Goal: Task Accomplishment & Management: Use online tool/utility

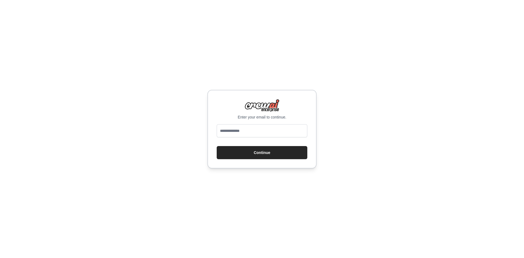
click at [250, 141] on form "Continue" at bounding box center [262, 141] width 91 height 35
click at [255, 130] on input "email" at bounding box center [262, 130] width 91 height 13
type input "**********"
click at [242, 151] on button "Continue" at bounding box center [262, 152] width 91 height 13
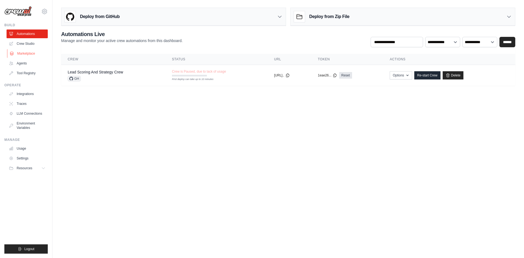
click at [25, 51] on link "Marketplace" at bounding box center [27, 53] width 41 height 9
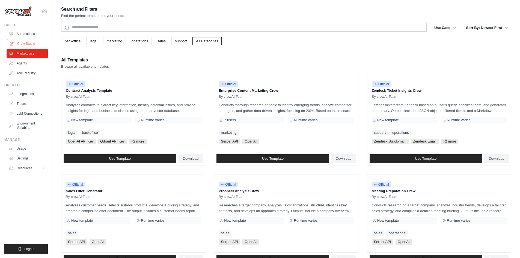
click at [25, 46] on link "Crew Studio" at bounding box center [27, 43] width 41 height 9
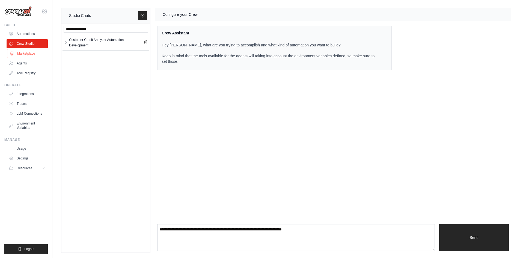
click at [29, 53] on link "Marketplace" at bounding box center [27, 53] width 41 height 9
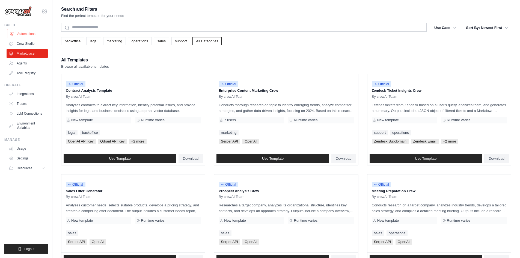
click at [26, 33] on link "Automations" at bounding box center [27, 33] width 41 height 9
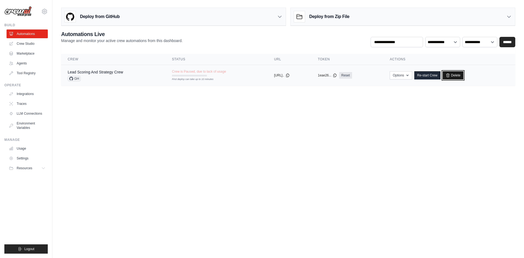
click at [460, 74] on link "Delete" at bounding box center [453, 75] width 21 height 8
click at [26, 43] on link "Crew Studio" at bounding box center [27, 43] width 41 height 9
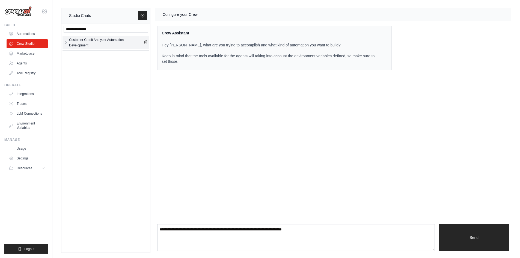
click at [97, 38] on div "Customer Credit Analyzer Automation Development" at bounding box center [106, 42] width 75 height 11
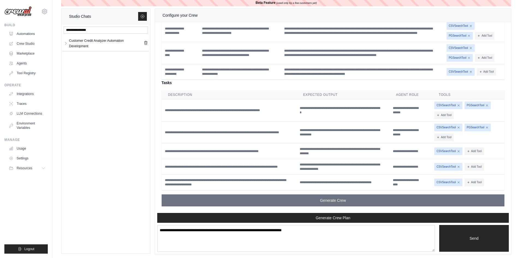
scroll to position [8, 0]
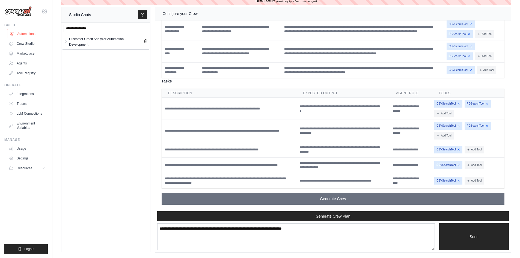
click at [27, 33] on link "Automations" at bounding box center [27, 33] width 41 height 9
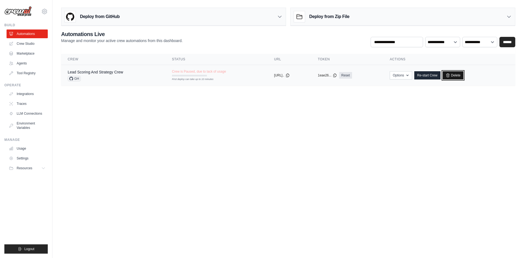
click at [459, 76] on link "Delete" at bounding box center [453, 75] width 21 height 8
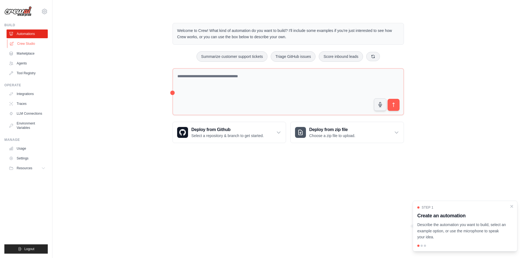
click at [23, 45] on link "Crew Studio" at bounding box center [27, 43] width 41 height 9
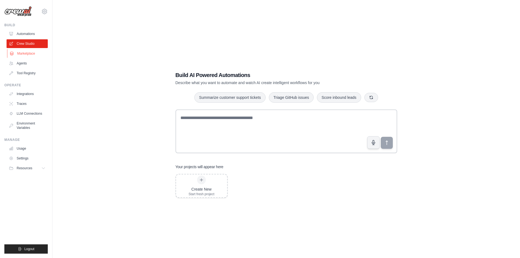
click at [29, 51] on link "Marketplace" at bounding box center [27, 53] width 41 height 9
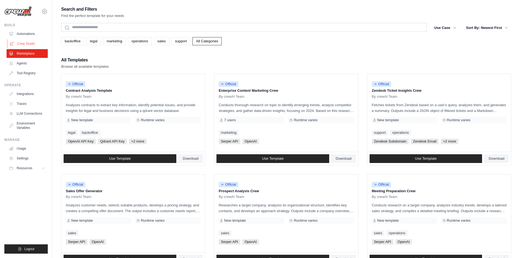
click at [28, 40] on link "Crew Studio" at bounding box center [27, 43] width 41 height 9
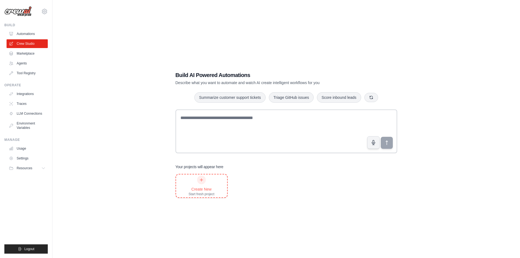
click at [201, 186] on div "Create New Start fresh project" at bounding box center [202, 186] width 26 height 21
click at [25, 42] on link "Crew Studio" at bounding box center [27, 43] width 41 height 9
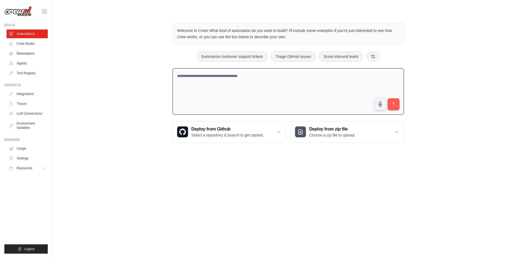
click at [224, 78] on textarea at bounding box center [289, 91] width 232 height 47
click at [196, 89] on textarea "********" at bounding box center [289, 91] width 232 height 47
paste textarea "**********"
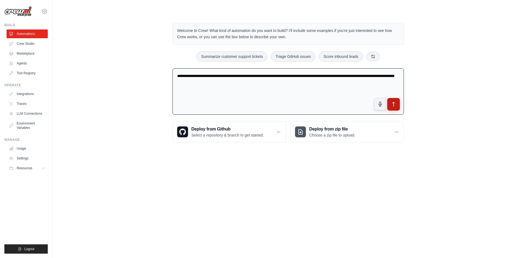
type textarea "**********"
click at [397, 108] on button "submit" at bounding box center [393, 104] width 13 height 13
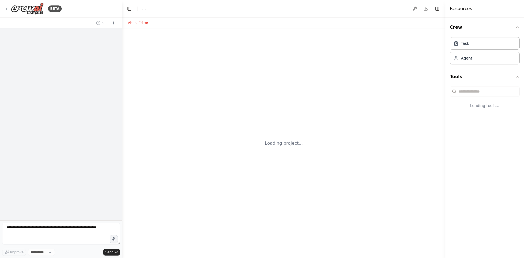
select select "****"
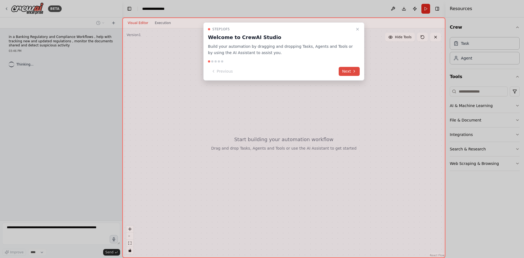
click at [346, 69] on button "Next" at bounding box center [349, 71] width 21 height 9
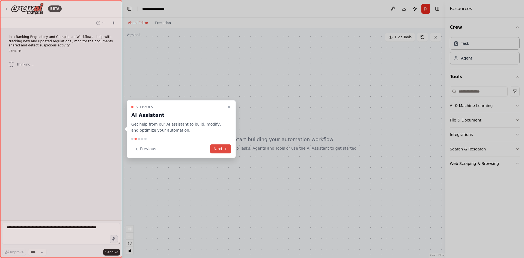
click at [219, 149] on button "Next" at bounding box center [220, 148] width 21 height 9
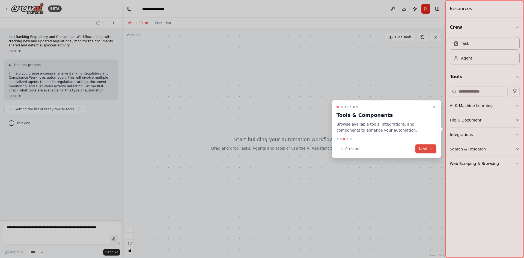
click at [426, 150] on button "Next" at bounding box center [426, 148] width 21 height 9
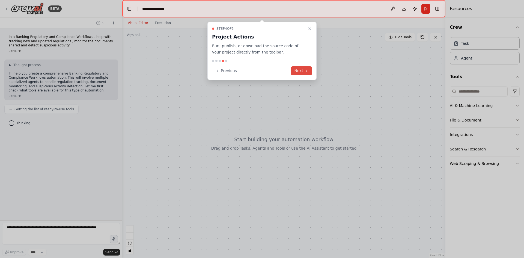
click at [297, 71] on button "Next" at bounding box center [301, 70] width 21 height 9
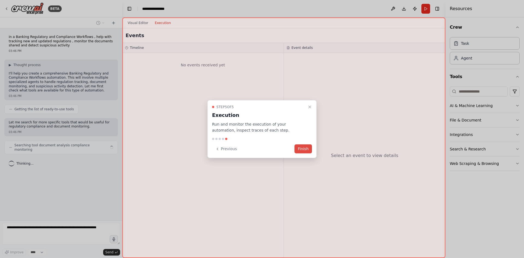
click at [303, 147] on button "Finish" at bounding box center [303, 148] width 17 height 9
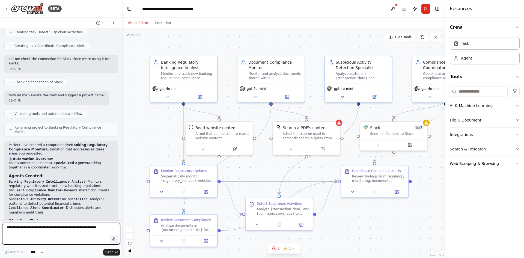
scroll to position [457, 0]
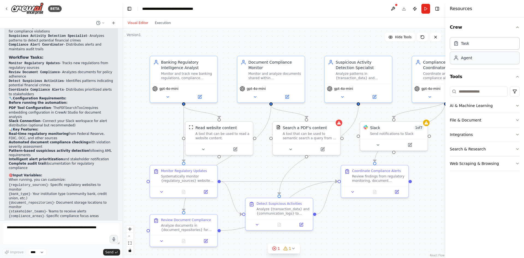
click at [468, 61] on div "Agent" at bounding box center [485, 58] width 70 height 13
click at [66, 233] on textarea at bounding box center [61, 234] width 118 height 22
click at [73, 232] on textarea at bounding box center [61, 234] width 118 height 22
type textarea "**********"
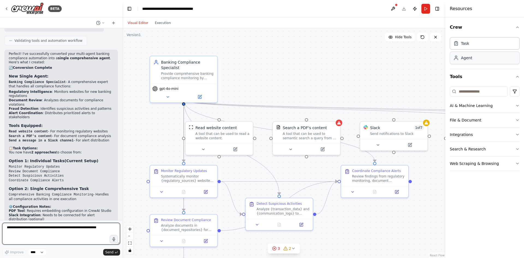
scroll to position [1010, 0]
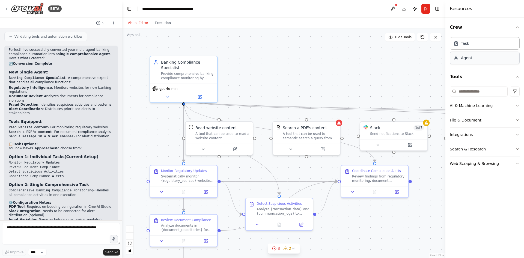
click at [466, 62] on div "Agent" at bounding box center [485, 58] width 70 height 13
click at [476, 59] on div "Agent" at bounding box center [485, 58] width 70 height 13
click at [479, 45] on div "Task" at bounding box center [485, 43] width 70 height 13
click at [478, 59] on div "Agent" at bounding box center [485, 58] width 70 height 13
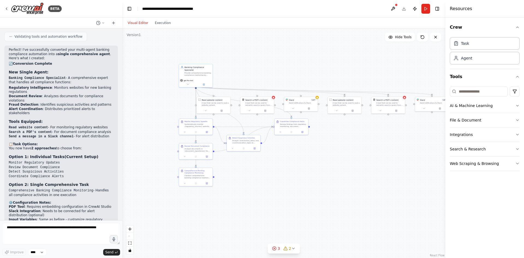
drag, startPoint x: 385, startPoint y: 141, endPoint x: 381, endPoint y: 135, distance: 7.0
click at [381, 135] on div ".deletable-edge-delete-btn { width: 20px; height: 20px; border: 0px solid #ffff…" at bounding box center [283, 143] width 323 height 230
click at [484, 57] on div "Agent" at bounding box center [485, 58] width 70 height 13
click at [481, 58] on div "Agent" at bounding box center [485, 58] width 70 height 13
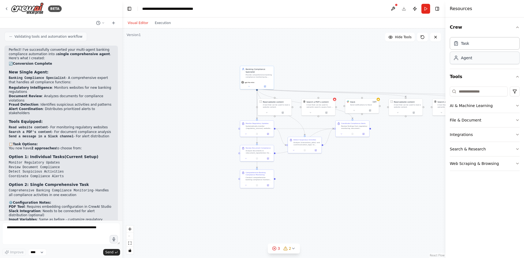
click at [481, 58] on div "Agent" at bounding box center [485, 58] width 70 height 13
click at [475, 102] on button "AI & Machine Learning" at bounding box center [485, 106] width 70 height 14
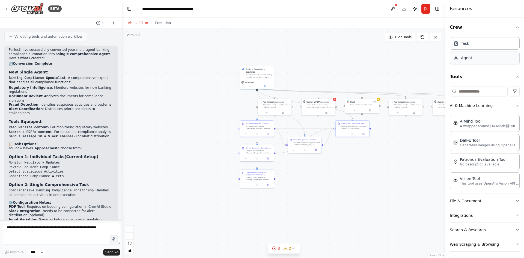
click at [466, 54] on div "Agent" at bounding box center [485, 58] width 70 height 13
click at [465, 59] on div "Agent" at bounding box center [466, 57] width 11 height 5
click at [465, 60] on div "Agent" at bounding box center [466, 57] width 11 height 5
click at [407, 158] on div "Role of the agent Goal of the agent" at bounding box center [399, 154] width 34 height 9
click at [413, 145] on icon at bounding box center [411, 144] width 3 height 3
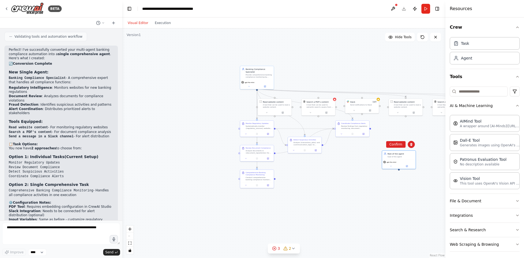
click at [393, 9] on button at bounding box center [393, 9] width 9 height 10
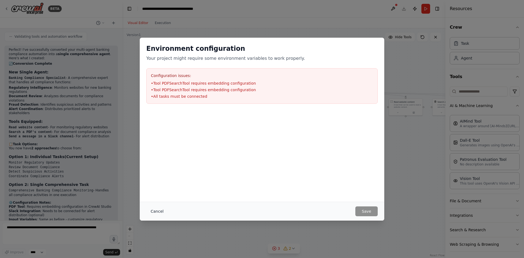
click at [153, 212] on button "Cancel" at bounding box center [157, 211] width 22 height 10
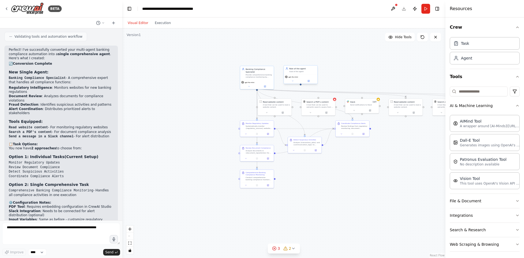
click at [304, 72] on div "Goal of the agent" at bounding box center [302, 71] width 26 height 2
click at [313, 60] on icon at bounding box center [312, 59] width 3 height 3
click at [305, 63] on button "Confirm" at bounding box center [297, 60] width 19 height 7
click at [301, 59] on button "Confirm" at bounding box center [297, 59] width 19 height 7
click at [423, 9] on button "Run" at bounding box center [426, 9] width 9 height 10
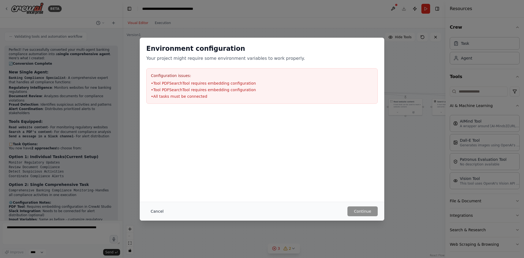
click at [158, 212] on button "Cancel" at bounding box center [157, 211] width 22 height 10
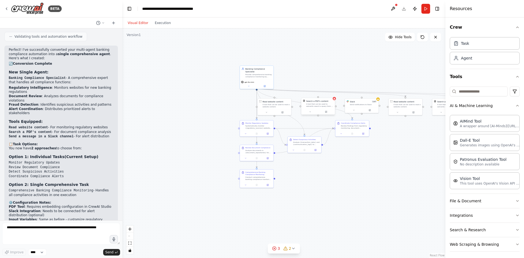
click at [325, 105] on div "A tool that can be used to semantic search a query from a PDF's content." at bounding box center [319, 105] width 27 height 4
click at [332, 94] on button at bounding box center [330, 92] width 7 height 7
click at [317, 92] on button "Confirm" at bounding box center [314, 92] width 19 height 7
click at [367, 102] on div "Slack 1 of 7 Send notifications to Slack" at bounding box center [363, 102] width 27 height 5
click at [375, 90] on button at bounding box center [375, 92] width 7 height 7
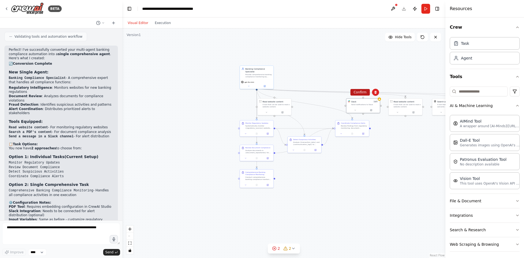
click at [366, 92] on button "Confirm" at bounding box center [360, 92] width 19 height 7
click at [426, 7] on button "Run" at bounding box center [426, 9] width 9 height 10
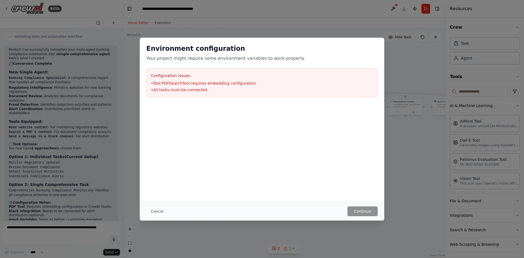
drag, startPoint x: 150, startPoint y: 210, endPoint x: 175, endPoint y: 211, distance: 24.6
click at [151, 210] on button "Cancel" at bounding box center [157, 211] width 22 height 10
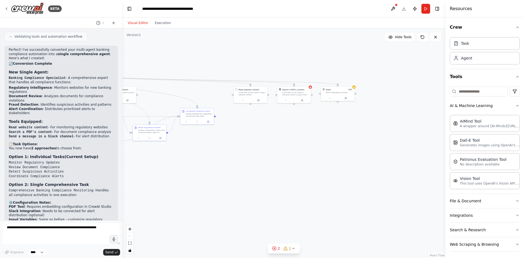
drag, startPoint x: 374, startPoint y: 176, endPoint x: 236, endPoint y: 167, distance: 138.2
click at [236, 167] on div ".deletable-edge-delete-btn { width: 20px; height: 20px; border: 0px solid #ffff…" at bounding box center [283, 143] width 323 height 230
click at [299, 92] on div "A tool that can be used to semantic search a query from a PDF's content." at bounding box center [295, 93] width 27 height 4
click at [307, 82] on button at bounding box center [306, 80] width 7 height 7
click at [295, 81] on button "Confirm" at bounding box center [290, 80] width 19 height 7
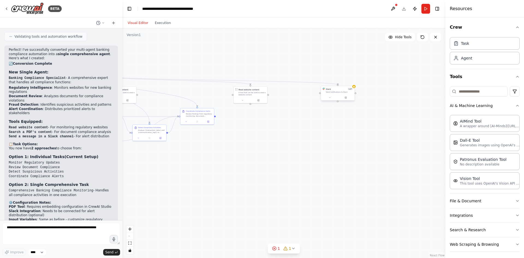
click at [334, 93] on div "Slack 1 of 7 Send notifications to Slack" at bounding box center [338, 90] width 34 height 9
click at [350, 81] on icon at bounding box center [350, 80] width 2 height 3
click at [335, 82] on button "Confirm" at bounding box center [334, 80] width 19 height 7
click at [427, 10] on button "Run" at bounding box center [426, 9] width 9 height 10
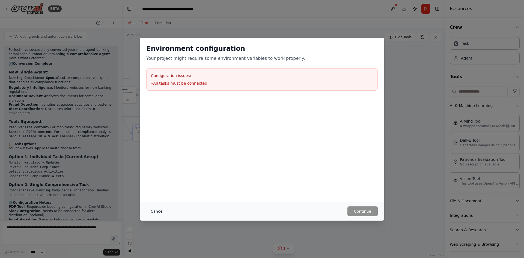
click at [158, 211] on button "Cancel" at bounding box center [157, 211] width 22 height 10
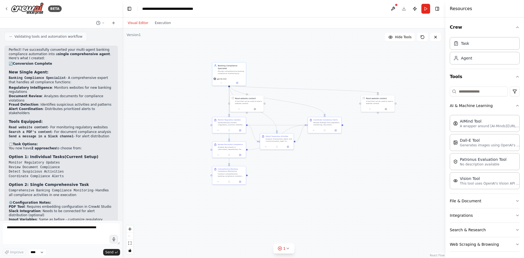
drag, startPoint x: 253, startPoint y: 200, endPoint x: 381, endPoint y: 208, distance: 127.8
click at [381, 208] on div ".deletable-edge-delete-btn { width: 20px; height: 20px; border: 0px solid #ffff…" at bounding box center [283, 143] width 323 height 230
click at [376, 100] on div "A tool that can be used to read a website content." at bounding box center [379, 102] width 27 height 4
click at [371, 109] on button at bounding box center [370, 108] width 16 height 3
click at [400, 133] on div "Read website content A tool that can be used to read a website content. Class n…" at bounding box center [388, 125] width 54 height 22
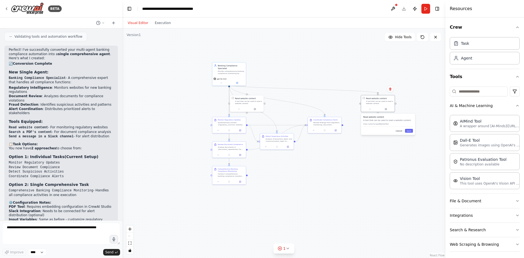
click at [402, 131] on button "Cancel" at bounding box center [399, 131] width 10 height 4
drag, startPoint x: 381, startPoint y: 106, endPoint x: 349, endPoint y: 92, distance: 35.0
click at [349, 92] on div at bounding box center [347, 95] width 34 height 6
click at [511, 77] on button "Tools" at bounding box center [485, 76] width 70 height 15
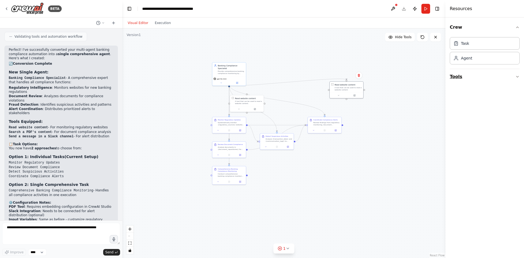
click at [507, 78] on button "Tools" at bounding box center [485, 76] width 70 height 15
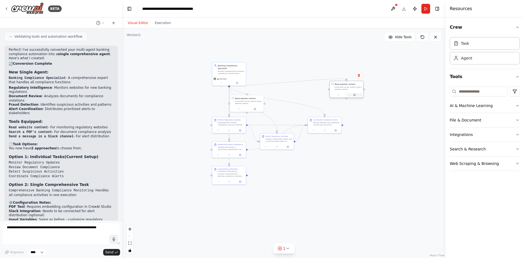
click at [355, 96] on button at bounding box center [355, 94] width 16 height 3
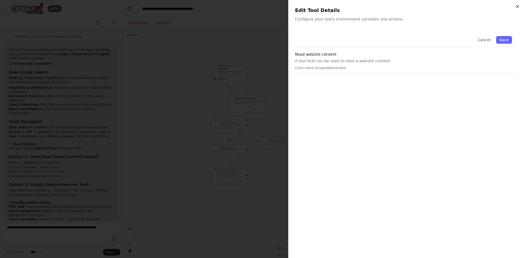
click at [519, 7] on icon "button" at bounding box center [517, 6] width 4 height 4
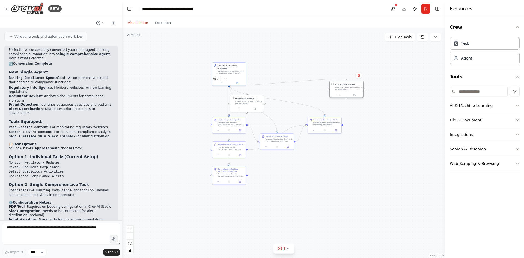
click at [341, 97] on div "Read website content A tool that can be used to read a website content." at bounding box center [347, 89] width 34 height 17
click at [338, 96] on button at bounding box center [339, 94] width 16 height 3
click at [380, 119] on button "Save" at bounding box center [378, 117] width 8 height 4
drag, startPoint x: 346, startPoint y: 89, endPoint x: 352, endPoint y: 90, distance: 5.8
click at [352, 90] on div "A tool that can be used to read a website content." at bounding box center [348, 88] width 27 height 4
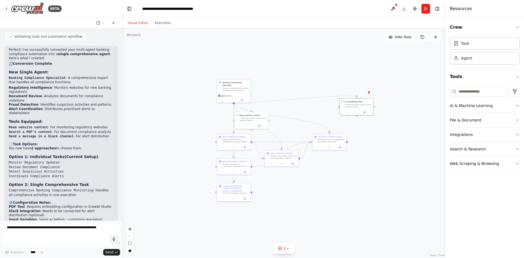
drag, startPoint x: 378, startPoint y: 91, endPoint x: 383, endPoint y: 108, distance: 17.6
click at [383, 108] on div ".deletable-edge-delete-btn { width: 20px; height: 20px; border: 0px solid #ffff…" at bounding box center [283, 143] width 323 height 230
drag, startPoint x: 345, startPoint y: 107, endPoint x: 333, endPoint y: 108, distance: 12.0
click at [333, 108] on div "ScrapeWebsiteTool A tool that can be used to read a website content." at bounding box center [346, 103] width 34 height 11
click at [358, 92] on icon at bounding box center [358, 92] width 3 height 3
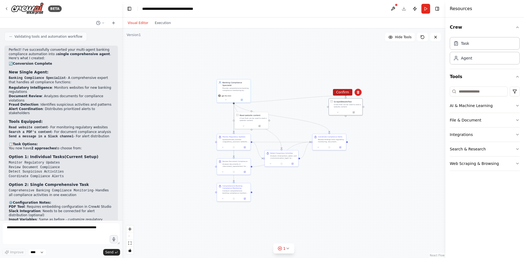
click at [344, 95] on button "Confirm" at bounding box center [342, 92] width 19 height 7
click at [425, 10] on button "Run" at bounding box center [426, 9] width 9 height 10
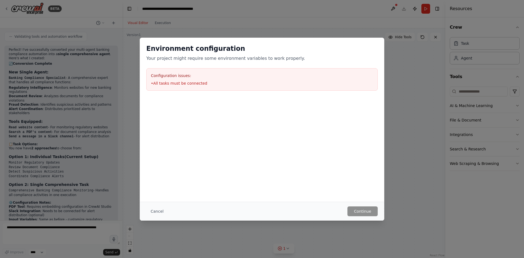
drag, startPoint x: 161, startPoint y: 212, endPoint x: 168, endPoint y: 206, distance: 9.3
click at [161, 212] on button "Cancel" at bounding box center [157, 211] width 22 height 10
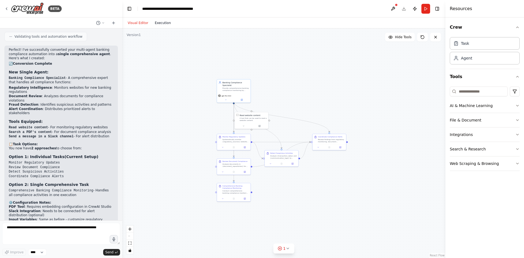
click at [161, 22] on button "Execution" at bounding box center [163, 23] width 23 height 7
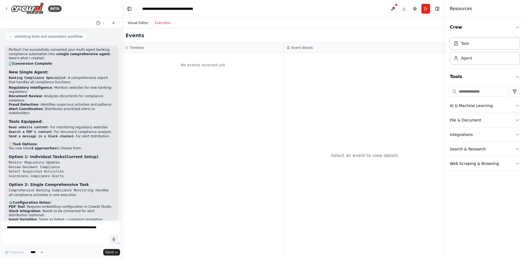
click at [135, 23] on button "Visual Editor" at bounding box center [137, 23] width 27 height 7
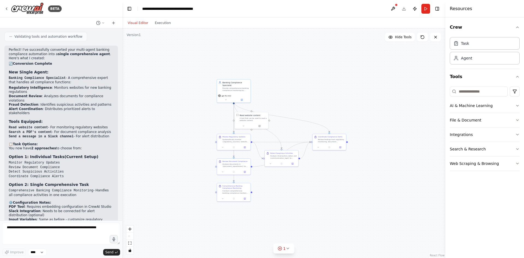
click at [3, 7] on div "BETA" at bounding box center [61, 8] width 122 height 17
click at [12, 7] on img at bounding box center [27, 8] width 33 height 12
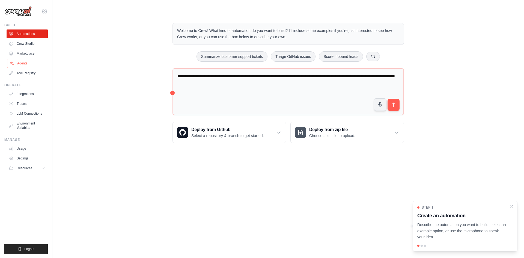
click at [20, 65] on link "Agents" at bounding box center [27, 63] width 41 height 9
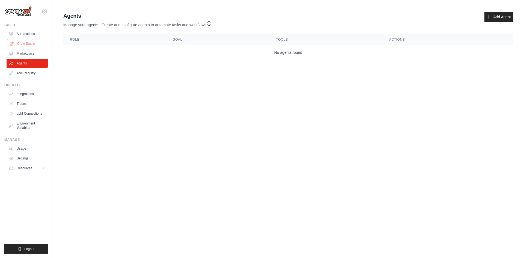
click at [29, 44] on link "Crew Studio" at bounding box center [27, 43] width 41 height 9
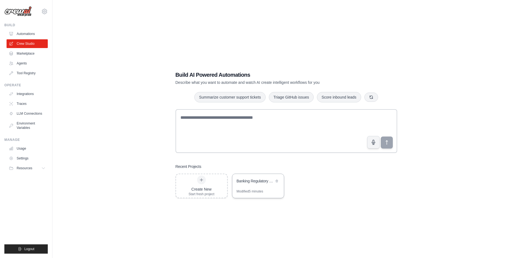
click at [256, 187] on div "Banking Regulatory Compliance Monitor" at bounding box center [258, 181] width 52 height 15
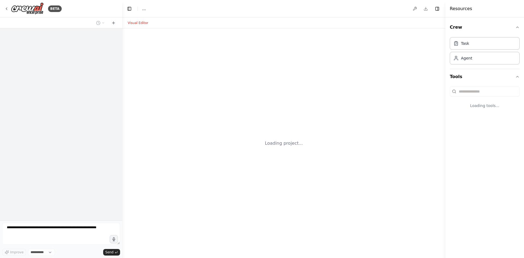
select select "****"
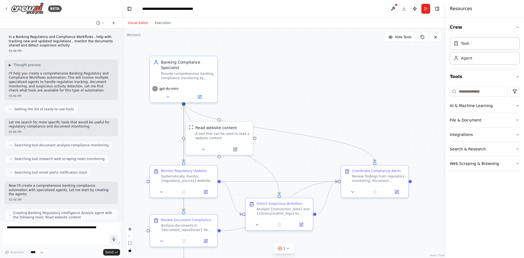
scroll to position [1010, 0]
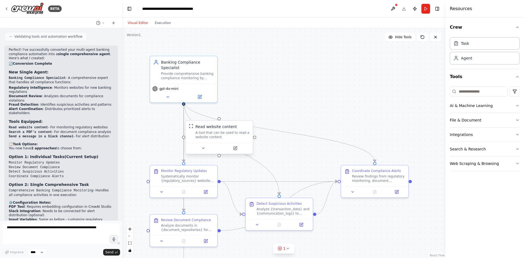
click at [243, 139] on div "A tool that can be used to read a website content." at bounding box center [222, 134] width 54 height 9
click at [251, 114] on button at bounding box center [248, 115] width 7 height 7
click at [239, 116] on button "Confirm" at bounding box center [233, 115] width 19 height 7
click at [379, 173] on div "Coordinate Compliance Alerts Review findings from regulatory monitoring, docume…" at bounding box center [378, 175] width 53 height 14
click at [402, 160] on button at bounding box center [404, 159] width 7 height 7
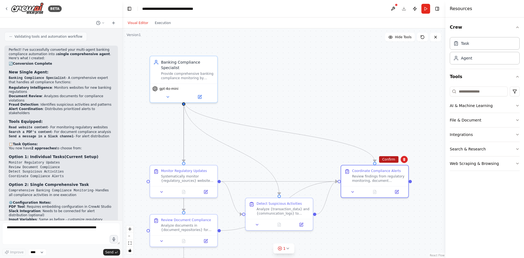
click at [388, 157] on button "Confirm" at bounding box center [388, 159] width 19 height 7
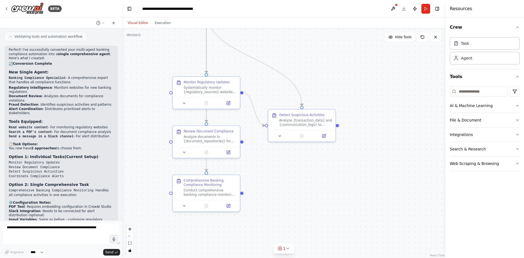
drag, startPoint x: 302, startPoint y: 176, endPoint x: 324, endPoint y: 87, distance: 91.6
click at [324, 87] on div ".deletable-edge-delete-btn { width: 20px; height: 20px; border: 0px solid #ffff…" at bounding box center [283, 143] width 323 height 230
click at [283, 249] on div "1" at bounding box center [282, 248] width 8 height 5
click at [304, 233] on button at bounding box center [305, 234] width 9 height 7
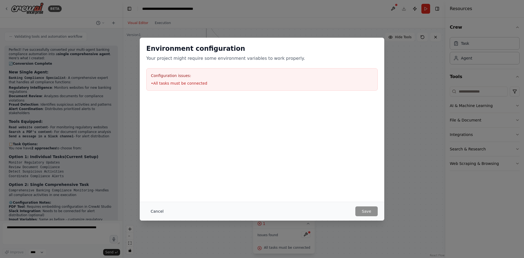
click at [158, 211] on button "Cancel" at bounding box center [157, 211] width 22 height 10
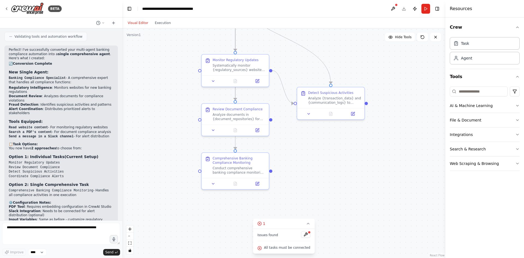
drag, startPoint x: 243, startPoint y: 194, endPoint x: 272, endPoint y: 172, distance: 36.4
click at [272, 172] on div ".deletable-edge-delete-btn { width: 20px; height: 20px; border: 0px solid #ffff…" at bounding box center [283, 143] width 323 height 230
drag, startPoint x: 200, startPoint y: 171, endPoint x: 367, endPoint y: 103, distance: 180.6
click at [367, 103] on div "Monitor Regulatory Updates Systematically monitor {regulatory_sources} websites…" at bounding box center [335, 33] width 323 height 230
click at [424, 11] on button "Run" at bounding box center [426, 9] width 9 height 10
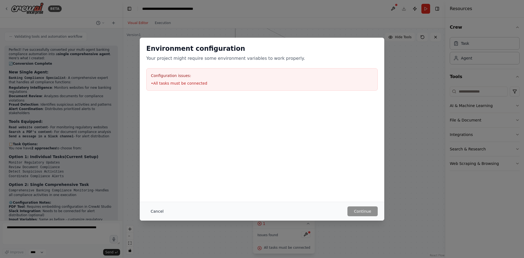
click at [156, 212] on button "Cancel" at bounding box center [157, 211] width 22 height 10
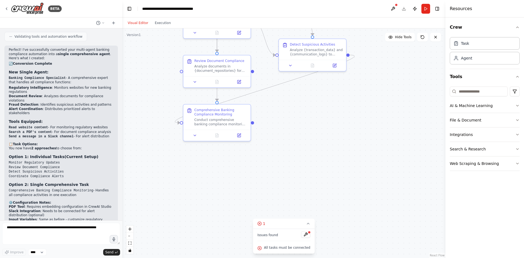
drag, startPoint x: 311, startPoint y: 217, endPoint x: 334, endPoint y: 90, distance: 129.3
click at [334, 90] on div ".deletable-edge-delete-btn { width: 20px; height: 20px; border: 0px solid #ffff…" at bounding box center [283, 143] width 323 height 230
click at [266, 90] on icon "Edge from 93a48d65-53d3-4207-b47f-7309ebbc9836 to cf74f286-a63a-4278-9c78-95677…" at bounding box center [263, 91] width 179 height 68
click at [264, 94] on div ".deletable-edge-delete-btn { width: 20px; height: 20px; border: 0px solid #ffff…" at bounding box center [283, 143] width 323 height 230
click at [266, 91] on icon "Edge from 93a48d65-53d3-4207-b47f-7309ebbc9836 to cf74f286-a63a-4278-9c78-95677…" at bounding box center [263, 91] width 179 height 68
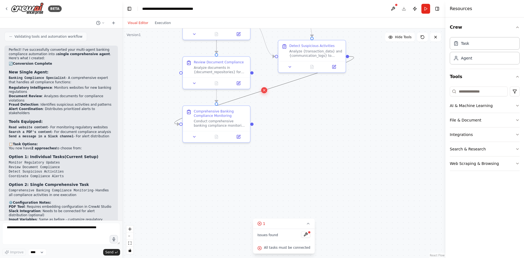
click at [263, 90] on icon at bounding box center [264, 90] width 4 height 5
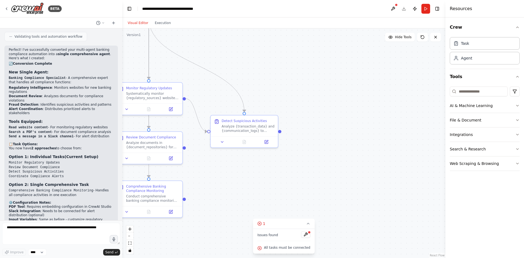
drag, startPoint x: 303, startPoint y: 146, endPoint x: 235, endPoint y: 221, distance: 101.1
click at [235, 221] on div ".deletable-edge-delete-btn { width: 20px; height: 20px; border: 0px solid #ffff…" at bounding box center [283, 143] width 323 height 230
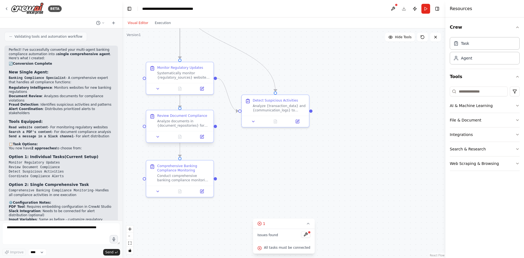
drag, startPoint x: 185, startPoint y: 148, endPoint x: 216, endPoint y: 127, distance: 37.3
click at [216, 127] on div ".deletable-edge-delete-btn { width: 20px; height: 20px; border: 0px solid #ffff…" at bounding box center [283, 143] width 323 height 230
click at [299, 100] on div "Detect Suspicious Activities" at bounding box center [279, 99] width 53 height 4
click at [304, 90] on icon at bounding box center [305, 89] width 2 height 3
click at [294, 91] on button "Confirm" at bounding box center [289, 89] width 19 height 7
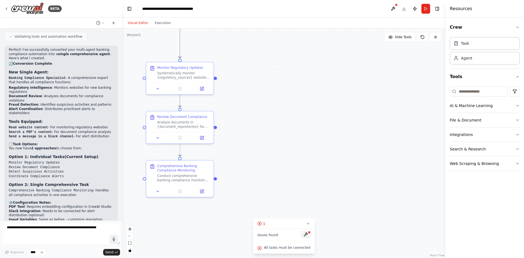
click at [302, 233] on button at bounding box center [305, 234] width 9 height 7
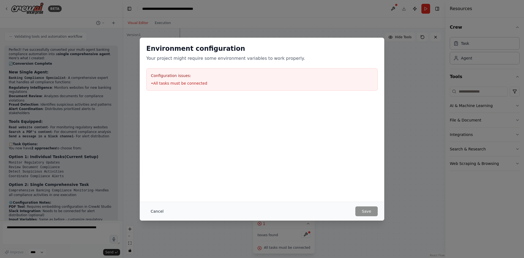
click at [156, 211] on button "Cancel" at bounding box center [157, 211] width 22 height 10
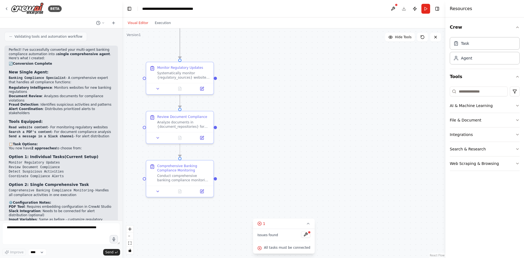
click at [308, 152] on div ".deletable-edge-delete-btn { width: 20px; height: 20px; border: 0px solid #ffff…" at bounding box center [283, 143] width 323 height 230
click at [422, 38] on icon at bounding box center [422, 37] width 4 height 4
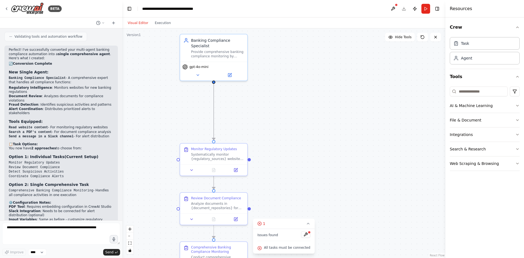
drag, startPoint x: 258, startPoint y: 116, endPoint x: 289, endPoint y: 198, distance: 88.0
click at [289, 198] on div ".deletable-edge-delete-btn { width: 20px; height: 20px; border: 0px solid #ffff…" at bounding box center [283, 143] width 323 height 230
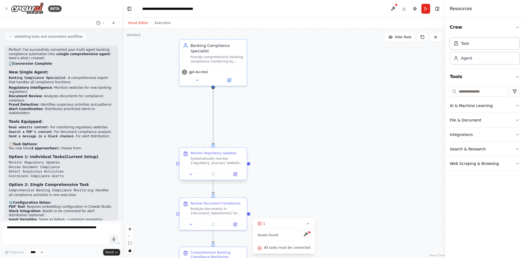
click at [226, 157] on div "Systematically monitor {regulatory_sources} websites and databases for new bank…" at bounding box center [217, 160] width 53 height 9
click at [245, 140] on button at bounding box center [242, 142] width 7 height 7
drag, startPoint x: 229, startPoint y: 141, endPoint x: 237, endPoint y: 155, distance: 15.9
click at [229, 143] on button "Confirm" at bounding box center [227, 143] width 19 height 7
click at [230, 143] on button "Confirm" at bounding box center [227, 144] width 19 height 7
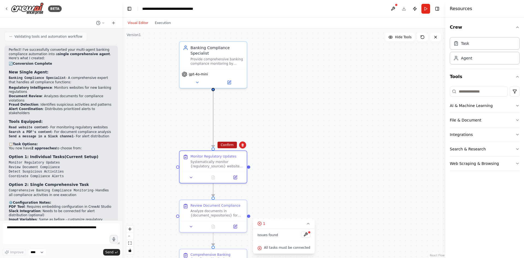
click at [230, 147] on button "Confirm" at bounding box center [227, 145] width 19 height 7
click at [230, 211] on div "Analyze documents in {document_repositories} for compliance with current bankin…" at bounding box center [217, 212] width 53 height 9
click at [242, 194] on icon at bounding box center [242, 193] width 3 height 3
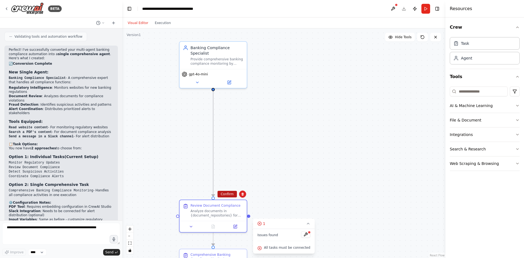
click at [229, 192] on button "Confirm" at bounding box center [227, 194] width 19 height 7
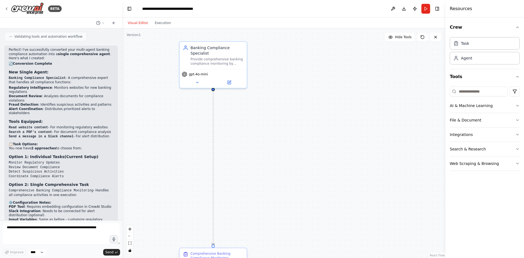
click at [227, 252] on div "Comprehensive Banking Compliance Monitoring" at bounding box center [217, 255] width 53 height 9
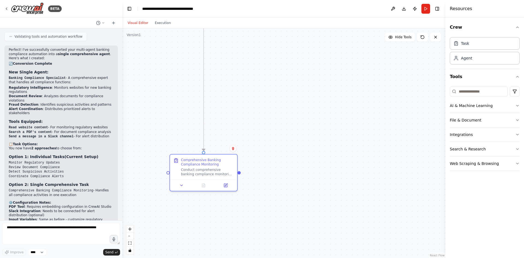
drag, startPoint x: 251, startPoint y: 201, endPoint x: 241, endPoint y: 107, distance: 94.7
click at [241, 107] on div ".deletable-edge-delete-btn { width: 20px; height: 20px; border: 0px solid #ffff…" at bounding box center [283, 143] width 323 height 230
click at [426, 8] on button "Run" at bounding box center [426, 9] width 9 height 10
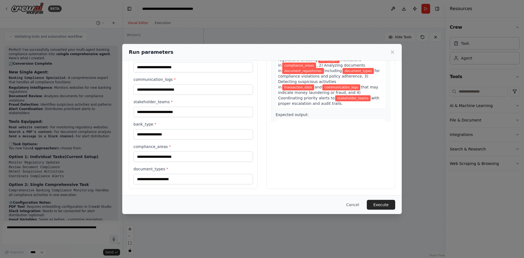
scroll to position [0, 0]
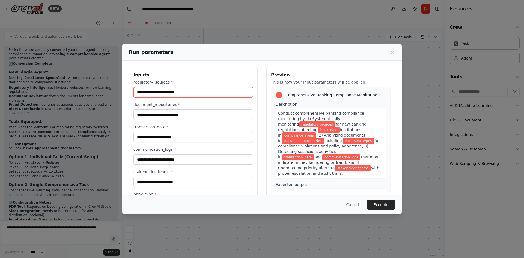
click at [214, 90] on input "regulatory_sources *" at bounding box center [193, 92] width 120 height 10
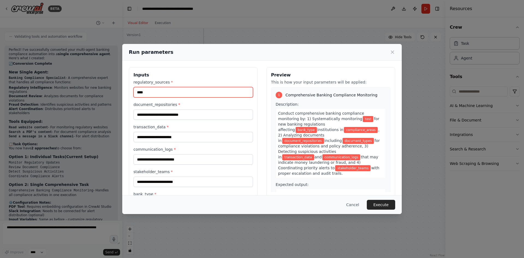
type input "****"
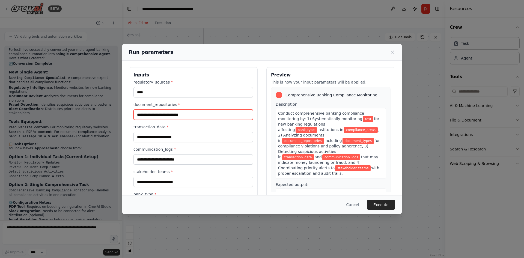
click at [180, 113] on input "document_repositories *" at bounding box center [193, 114] width 120 height 10
type input "****"
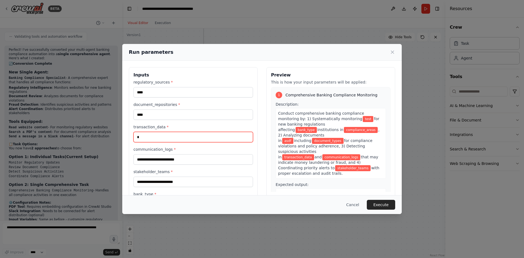
click at [167, 140] on input "*" at bounding box center [193, 137] width 120 height 10
type input "******"
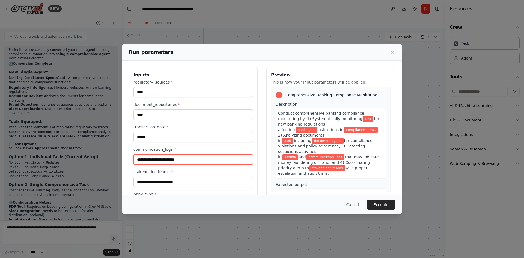
drag, startPoint x: 162, startPoint y: 156, endPoint x: 161, endPoint y: 160, distance: 4.3
click at [162, 156] on input "communication_logs *" at bounding box center [193, 159] width 120 height 10
click at [161, 160] on input "communication_logs *" at bounding box center [193, 159] width 120 height 10
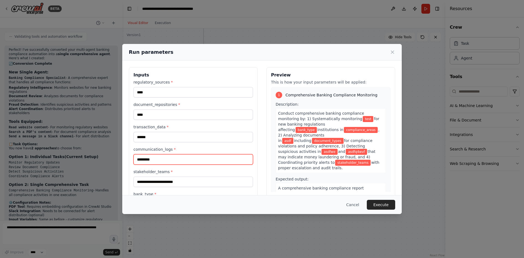
type input "*********"
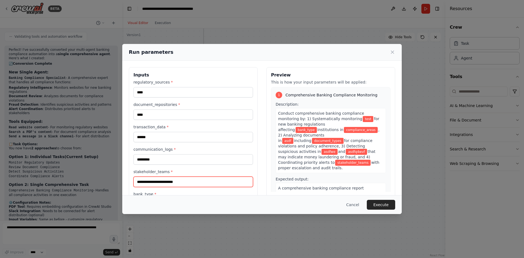
click at [158, 178] on input "stakeholder_teams *" at bounding box center [193, 182] width 120 height 10
type input "********"
drag, startPoint x: 159, startPoint y: 179, endPoint x: 104, endPoint y: 172, distance: 55.9
click at [104, 172] on div "Run parameters Inputs regulatory_sources * **** document_repositories * **** tr…" at bounding box center [262, 129] width 524 height 258
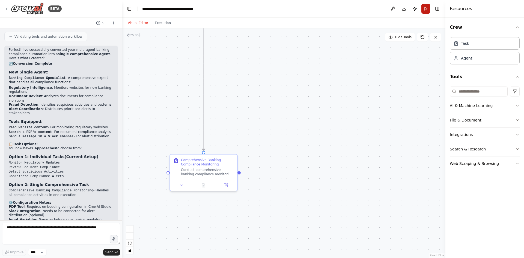
click at [424, 12] on button "Run" at bounding box center [426, 9] width 9 height 10
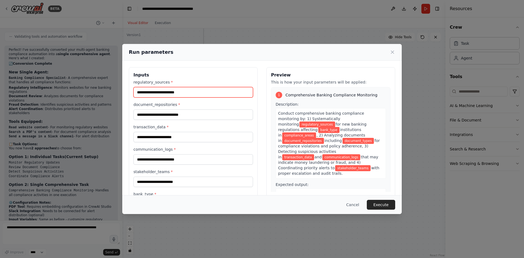
click at [177, 92] on input "regulatory_sources *" at bounding box center [193, 92] width 120 height 10
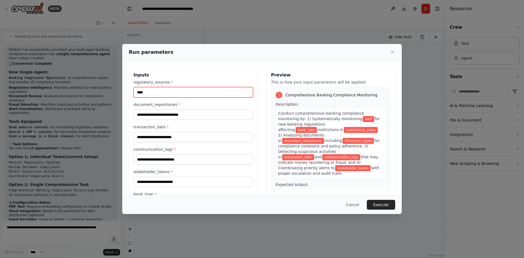
type input "****"
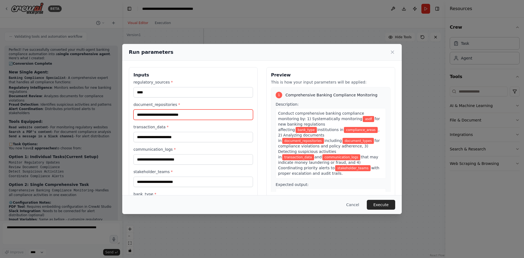
click at [153, 114] on input "document_repositories *" at bounding box center [193, 114] width 120 height 10
type input "****"
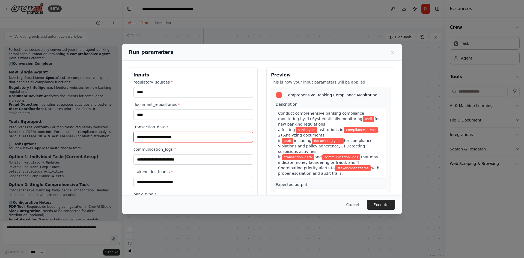
click at [151, 137] on input "transaction_data *" at bounding box center [193, 137] width 120 height 10
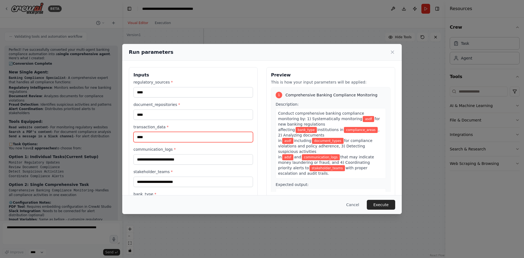
type input "****"
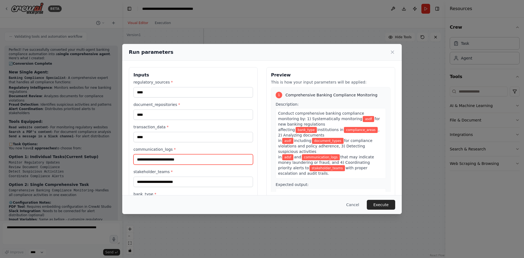
click at [149, 161] on input "communication_logs *" at bounding box center [193, 159] width 120 height 10
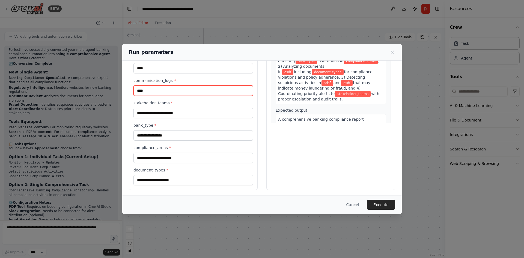
scroll to position [70, 0]
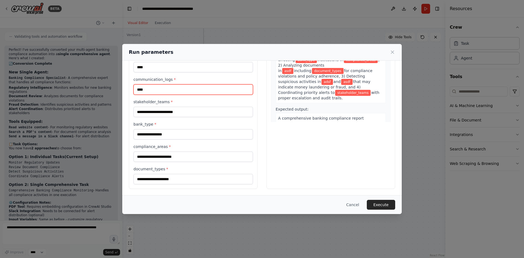
type input "****"
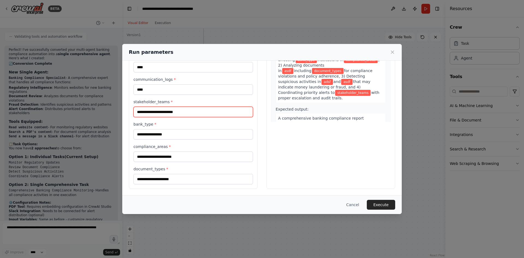
click at [159, 109] on input "stakeholder_teams *" at bounding box center [193, 112] width 120 height 10
type input "****"
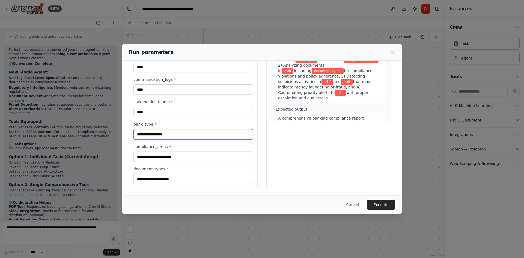
click at [158, 134] on input "bank_type *" at bounding box center [193, 134] width 120 height 10
type input "*"
type input "**********"
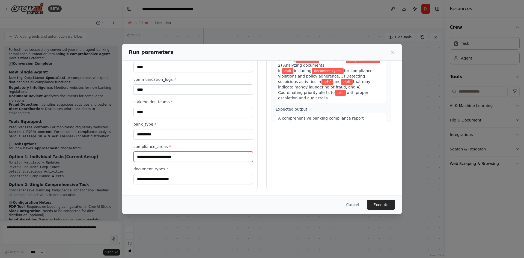
click at [162, 155] on input "compliance_areas *" at bounding box center [193, 157] width 120 height 10
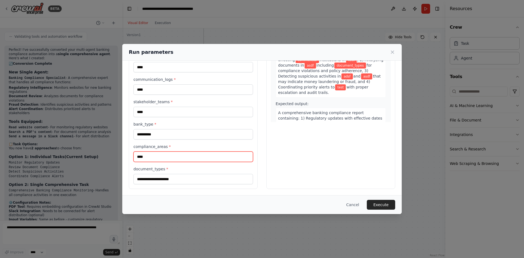
type input "****"
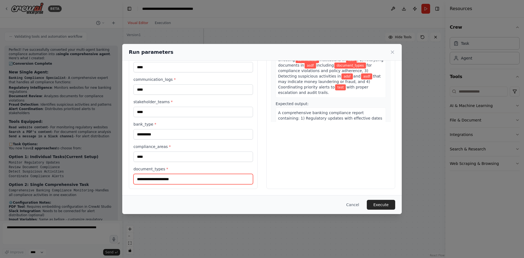
click at [164, 180] on input "document_types *" at bounding box center [193, 179] width 120 height 10
type input "****"
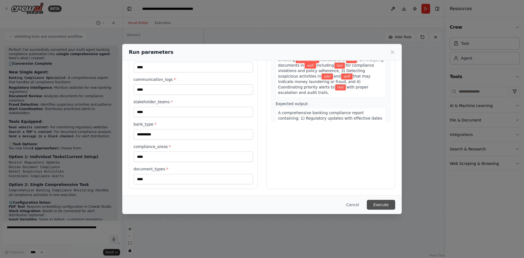
click at [378, 205] on button "Execute" at bounding box center [381, 205] width 28 height 10
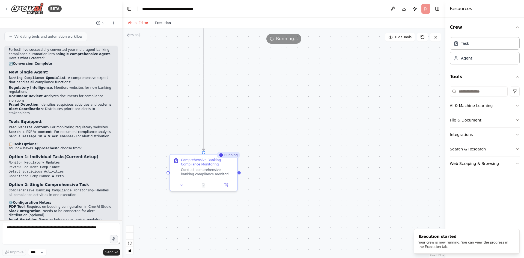
click at [161, 25] on button "Execution" at bounding box center [163, 23] width 23 height 7
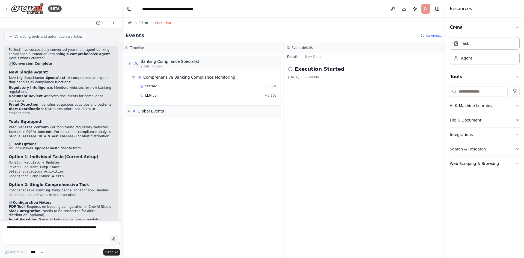
click at [139, 25] on button "Visual Editor" at bounding box center [137, 23] width 27 height 7
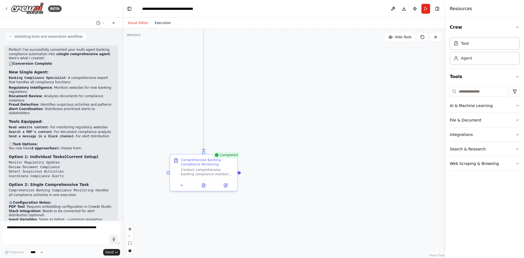
drag, startPoint x: 163, startPoint y: 19, endPoint x: 162, endPoint y: 22, distance: 3.5
click at [163, 19] on div "Visual Editor Execution" at bounding box center [149, 22] width 50 height 11
click at [161, 24] on button "Execution" at bounding box center [163, 23] width 23 height 7
click at [140, 21] on button "Visual Editor" at bounding box center [137, 23] width 27 height 7
click at [221, 165] on div "Comprehensive Banking Compliance Monitoring" at bounding box center [207, 161] width 53 height 9
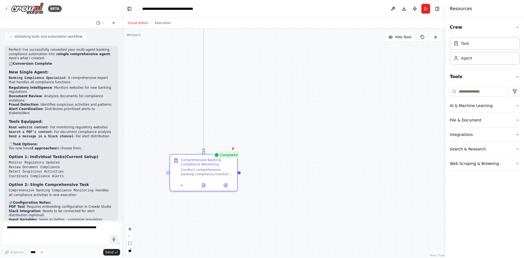
click at [220, 158] on div "Completed" at bounding box center [226, 155] width 28 height 7
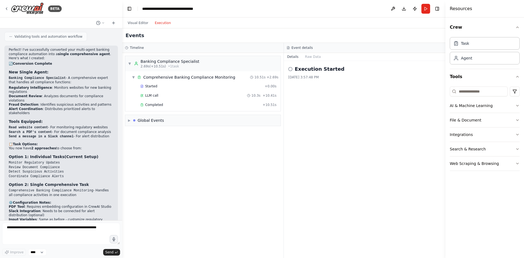
click at [161, 26] on button "Execution" at bounding box center [163, 23] width 23 height 7
click at [293, 69] on div "Execution Started" at bounding box center [364, 69] width 153 height 8
click at [292, 70] on icon at bounding box center [290, 69] width 4 height 4
click at [292, 70] on circle at bounding box center [291, 69] width 4 height 4
click at [318, 83] on div "Execution Started 8/15/2025, 3:57:48 PM" at bounding box center [365, 159] width 162 height 197
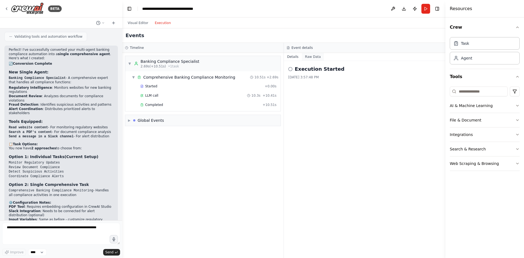
click at [310, 57] on button "Raw Data" at bounding box center [313, 57] width 22 height 8
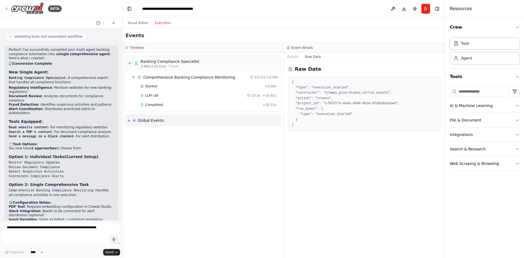
click at [143, 118] on div "Global Events" at bounding box center [151, 120] width 26 height 5
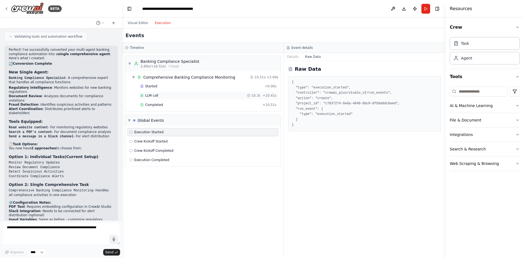
click at [153, 94] on span "LLM call" at bounding box center [151, 95] width 13 height 4
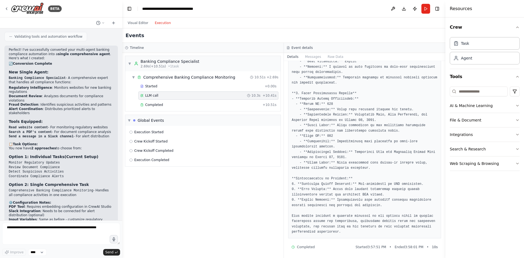
scroll to position [251, 0]
click at [504, 165] on button "Web Scraping & Browsing" at bounding box center [485, 163] width 70 height 14
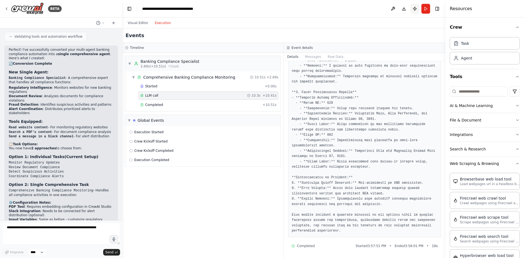
click at [415, 10] on button "Publish" at bounding box center [415, 9] width 9 height 10
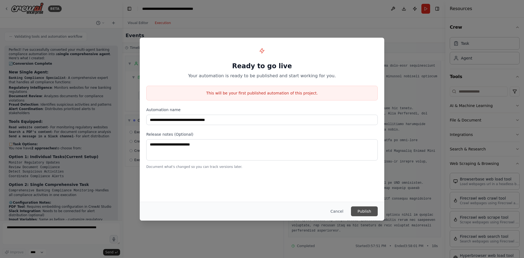
click at [363, 212] on button "Publish" at bounding box center [364, 211] width 27 height 10
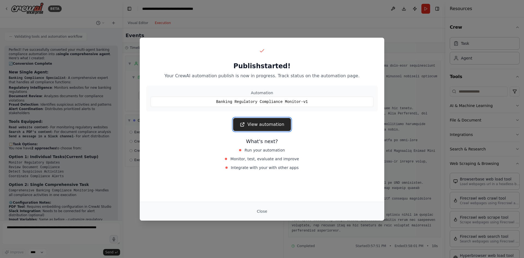
click at [261, 125] on link "View automation" at bounding box center [262, 124] width 58 height 13
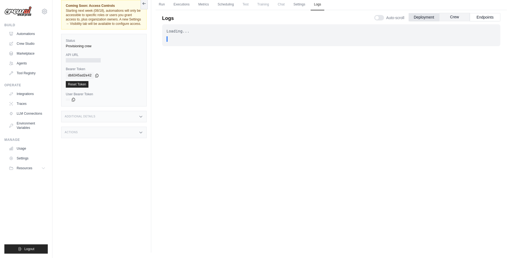
click at [462, 17] on button "Crew" at bounding box center [454, 17] width 31 height 8
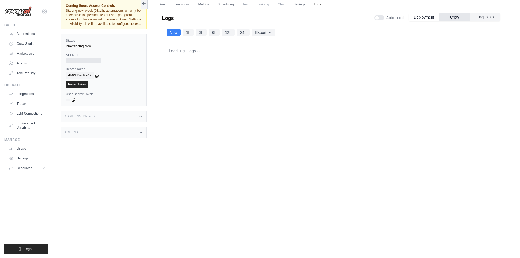
click at [484, 15] on button "Endpoints" at bounding box center [485, 17] width 31 height 8
click at [414, 16] on button "Deployment" at bounding box center [424, 17] width 31 height 8
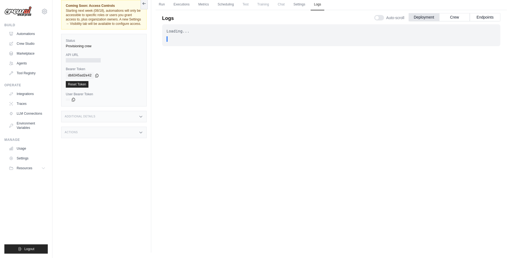
click at [379, 18] on div at bounding box center [379, 17] width 10 height 5
click at [160, 3] on link "Run" at bounding box center [162, 4] width 13 height 11
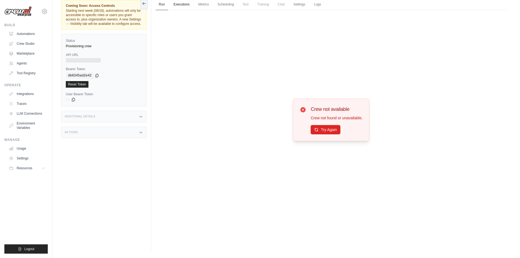
click at [183, 6] on link "Executions" at bounding box center [181, 4] width 23 height 11
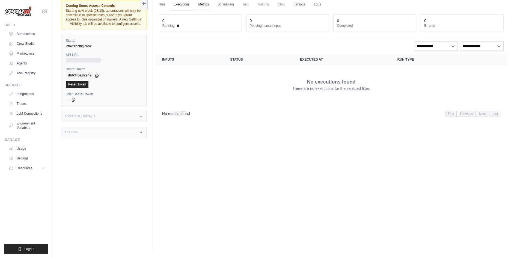
click at [204, 5] on link "Metrics" at bounding box center [203, 4] width 17 height 11
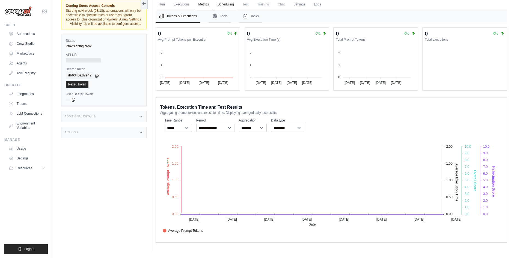
click at [222, 5] on link "Scheduling" at bounding box center [225, 4] width 23 height 11
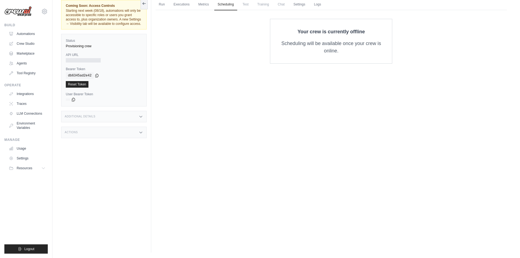
click at [243, 5] on span "Test" at bounding box center [245, 4] width 13 height 11
click at [307, 4] on link "Settings" at bounding box center [299, 4] width 18 height 11
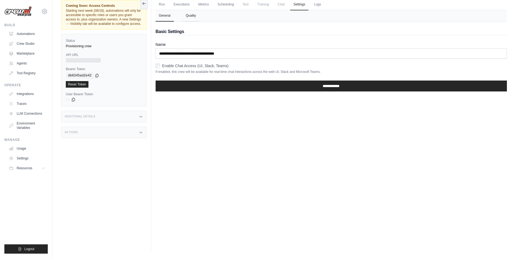
click at [188, 17] on button "Quality" at bounding box center [191, 15] width 17 height 11
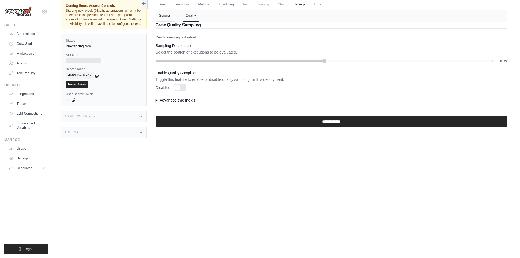
click at [169, 14] on button "General" at bounding box center [165, 15] width 18 height 11
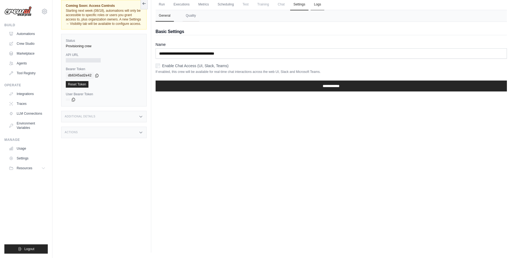
click at [315, 7] on link "Logs" at bounding box center [318, 4] width 14 height 11
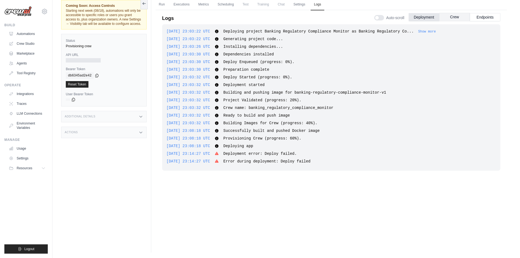
click at [453, 16] on button "Crew" at bounding box center [454, 17] width 31 height 8
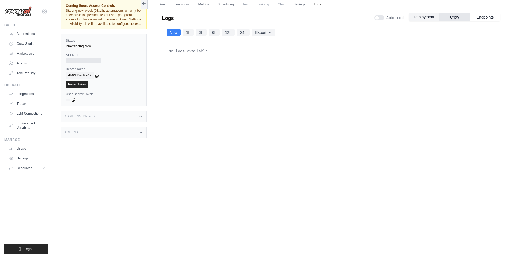
click at [428, 16] on button "Deployment" at bounding box center [424, 17] width 31 height 8
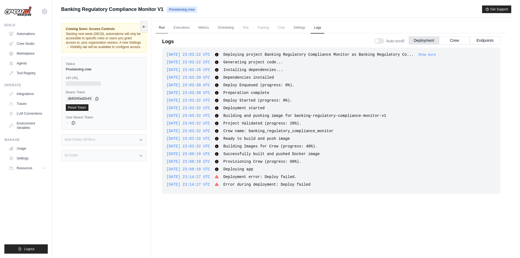
click at [160, 27] on link "Run" at bounding box center [162, 27] width 13 height 11
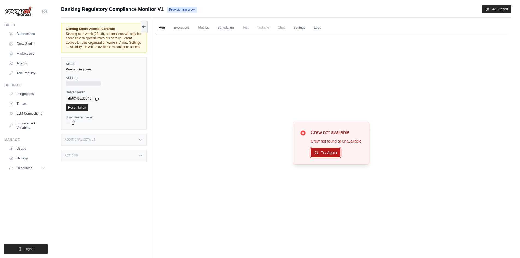
click at [327, 155] on button "Try Again" at bounding box center [326, 152] width 30 height 9
click at [329, 148] on button "Try Again" at bounding box center [326, 152] width 30 height 9
click at [22, 40] on link "Crew Studio" at bounding box center [27, 43] width 41 height 9
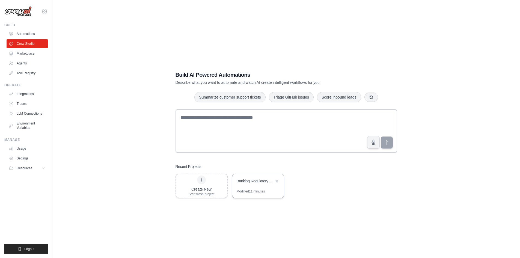
click at [256, 187] on div "Banking Regulatory Compliance Monitor" at bounding box center [258, 181] width 52 height 15
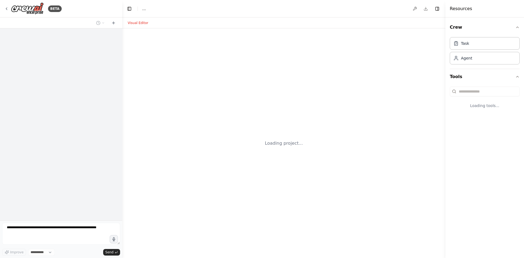
select select "****"
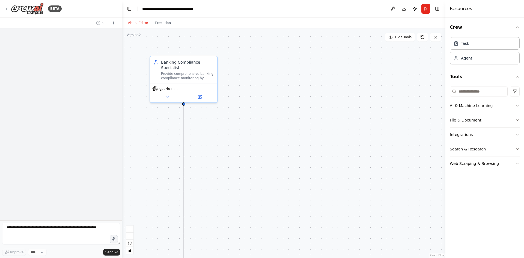
scroll to position [1010, 0]
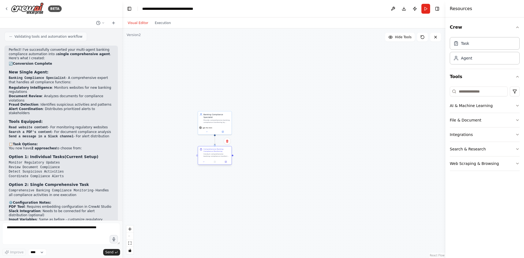
drag, startPoint x: 211, startPoint y: 225, endPoint x: 212, endPoint y: 155, distance: 69.9
click at [212, 155] on div "Comprehensive Banking Compliance Monitoring Conduct comprehensive banking compl…" at bounding box center [215, 152] width 34 height 13
click at [263, 147] on div ".deletable-edge-delete-btn { width: 20px; height: 20px; border: 0px solid #ffff…" at bounding box center [283, 143] width 323 height 230
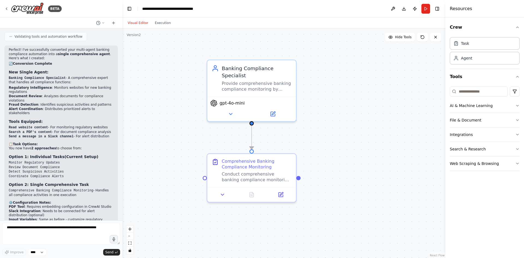
drag, startPoint x: 241, startPoint y: 144, endPoint x: 325, endPoint y: 145, distance: 83.3
click at [325, 145] on div ".deletable-edge-delete-btn { width: 20px; height: 20px; border: 0px solid #ffff…" at bounding box center [283, 143] width 323 height 230
click at [230, 110] on icon at bounding box center [231, 113] width 6 height 6
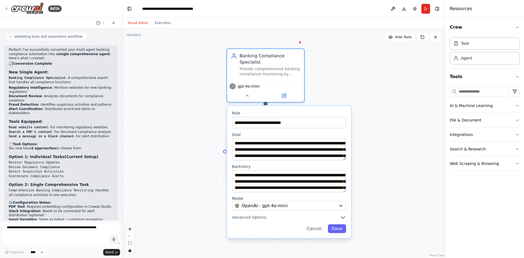
click at [357, 87] on div ".deletable-edge-delete-btn { width: 20px; height: 20px; border: 0px solid #ffff…" at bounding box center [283, 143] width 323 height 230
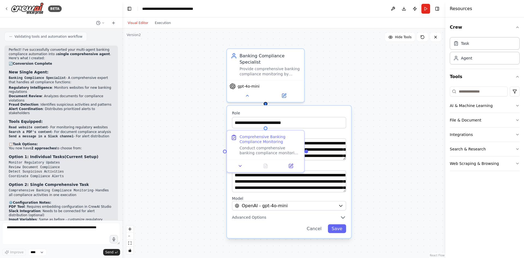
click at [342, 67] on div ".deletable-edge-delete-btn { width: 20px; height: 20px; border: 0px solid #ffff…" at bounding box center [283, 143] width 323 height 230
drag, startPoint x: 304, startPoint y: 106, endPoint x: 304, endPoint y: 131, distance: 25.1
click at [304, 116] on label "Role" at bounding box center [289, 113] width 114 height 5
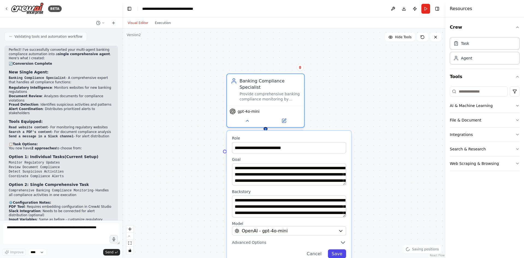
click at [335, 249] on button "Save" at bounding box center [337, 253] width 18 height 9
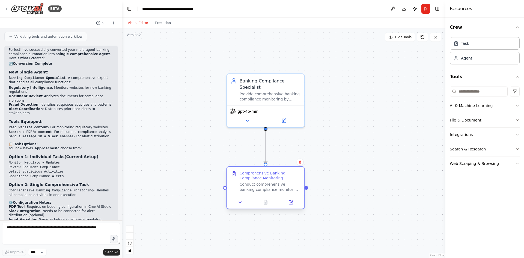
drag, startPoint x: 291, startPoint y: 138, endPoint x: 291, endPoint y: 178, distance: 39.6
click at [291, 178] on div "Comprehensive Banking Compliance Monitoring" at bounding box center [270, 176] width 61 height 10
click at [336, 155] on div ".deletable-edge-delete-btn { width: 20px; height: 20px; border: 0px solid #ffff…" at bounding box center [283, 143] width 323 height 230
click at [414, 9] on button "Publish" at bounding box center [415, 9] width 9 height 10
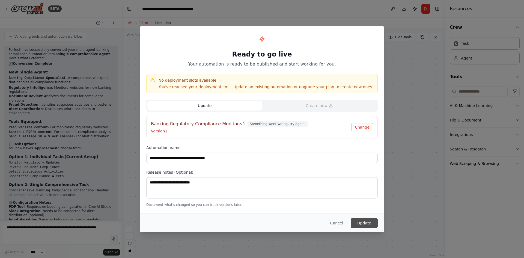
click at [368, 223] on button "Update" at bounding box center [364, 223] width 27 height 10
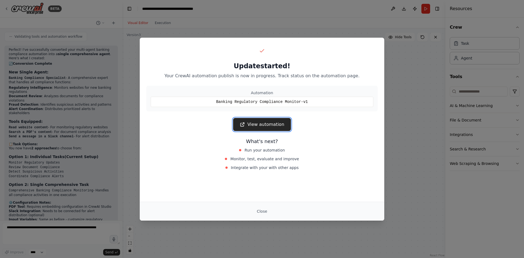
click at [271, 125] on link "View automation" at bounding box center [262, 124] width 58 height 13
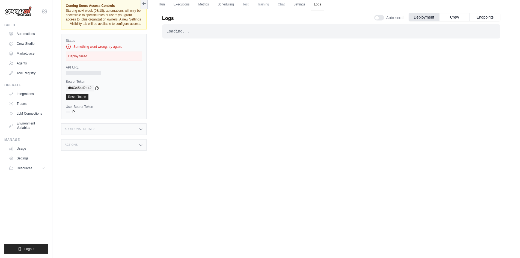
click at [99, 58] on div "Deploy failed" at bounding box center [104, 56] width 76 height 9
click at [29, 44] on link "Crew Studio" at bounding box center [27, 43] width 41 height 9
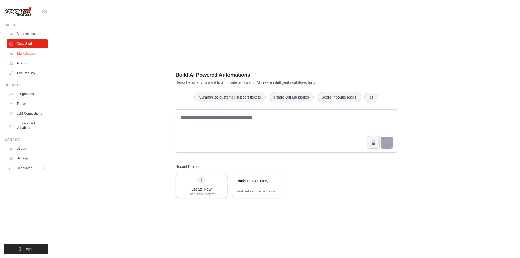
click at [28, 52] on link "Marketplace" at bounding box center [27, 53] width 41 height 9
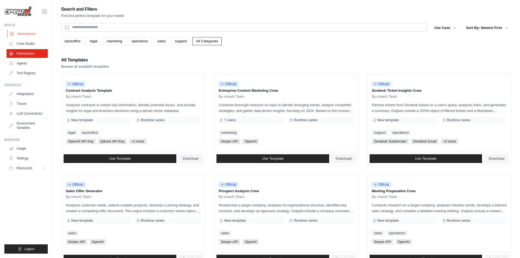
click at [26, 32] on link "Automations" at bounding box center [27, 33] width 41 height 9
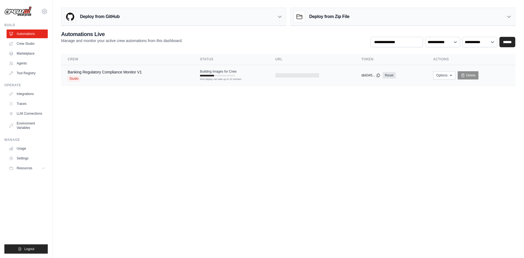
click at [164, 76] on div "Banking Regulatory Compliance Monitor V1 Studio" at bounding box center [127, 75] width 119 height 12
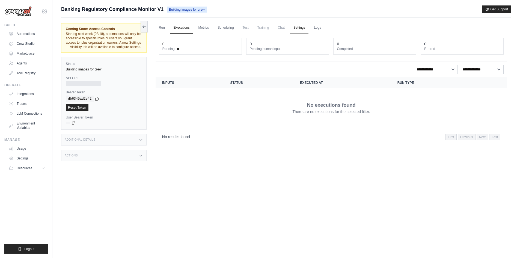
click at [300, 26] on link "Settings" at bounding box center [299, 27] width 18 height 11
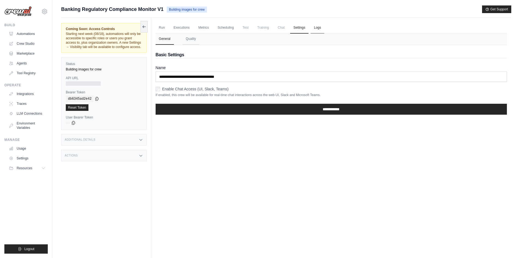
click at [318, 26] on link "Logs" at bounding box center [318, 27] width 14 height 11
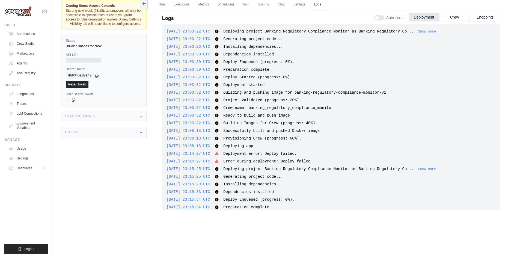
scroll to position [66, 0]
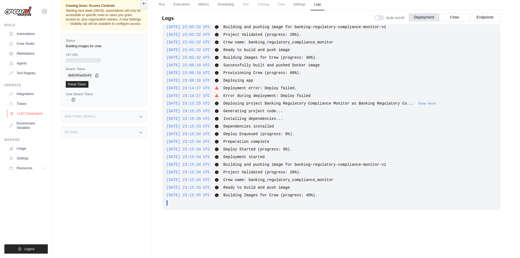
click at [31, 112] on link "LLM Connections" at bounding box center [27, 113] width 41 height 9
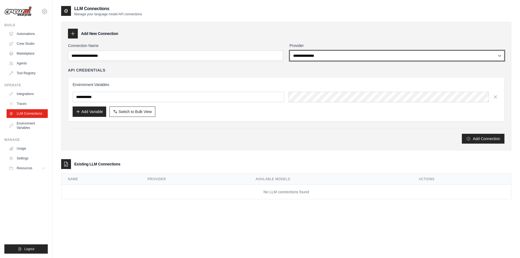
click at [317, 52] on select "**********" at bounding box center [397, 56] width 215 height 10
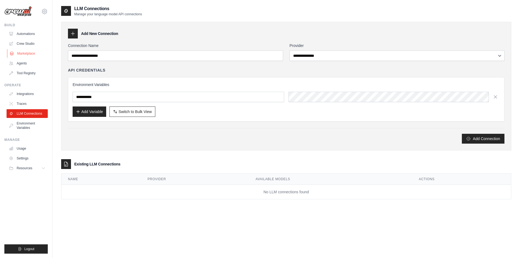
click at [26, 54] on link "Marketplace" at bounding box center [27, 53] width 41 height 9
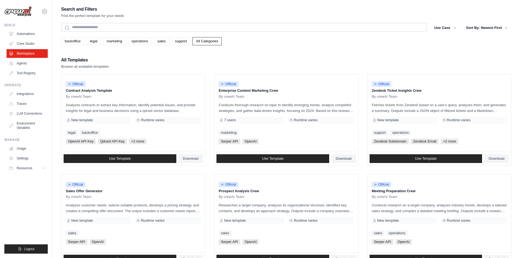
click at [21, 109] on ul "Integrations Traces LLM Connections Environment Variables" at bounding box center [27, 111] width 41 height 43
click at [19, 118] on ul "Integrations Traces LLM Connections Environment Variables" at bounding box center [27, 111] width 41 height 43
click at [21, 115] on link "LLM Connections" at bounding box center [27, 113] width 41 height 9
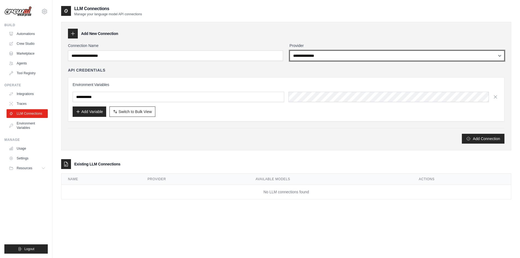
click at [315, 54] on select "**********" at bounding box center [397, 56] width 215 height 10
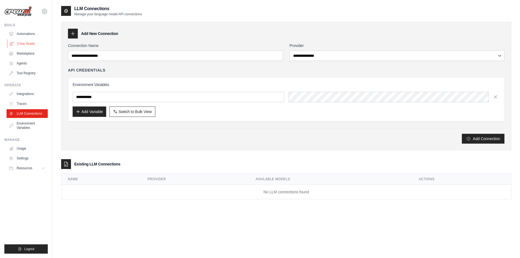
click at [21, 48] on link "Crew Studio" at bounding box center [27, 43] width 41 height 9
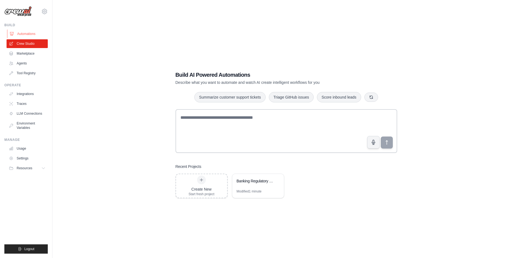
click at [23, 35] on link "Automations" at bounding box center [27, 33] width 41 height 9
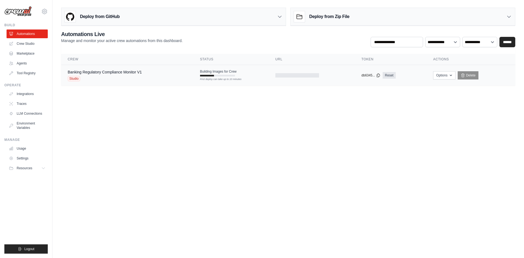
click at [120, 76] on div "Studio" at bounding box center [105, 78] width 74 height 5
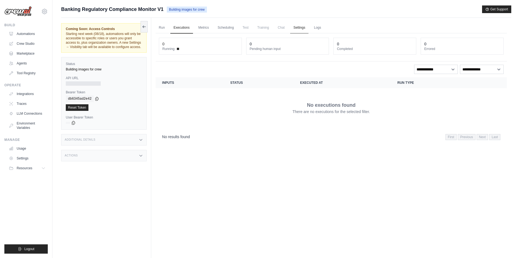
click at [302, 27] on link "Settings" at bounding box center [299, 27] width 18 height 11
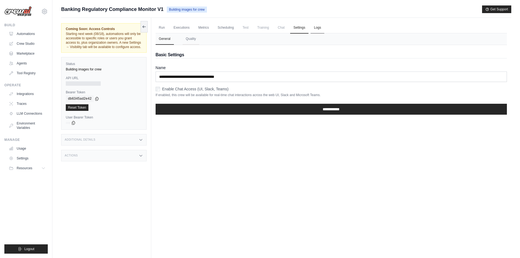
click at [316, 28] on link "Logs" at bounding box center [318, 27] width 14 height 11
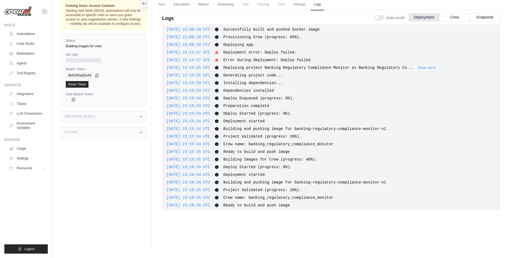
scroll to position [92, 0]
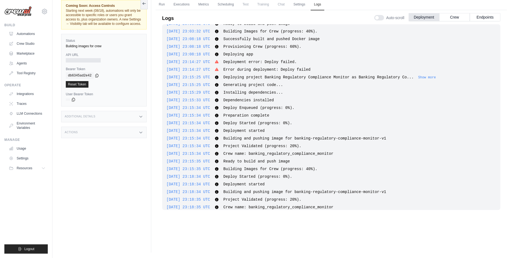
click at [378, 16] on div at bounding box center [379, 17] width 10 height 5
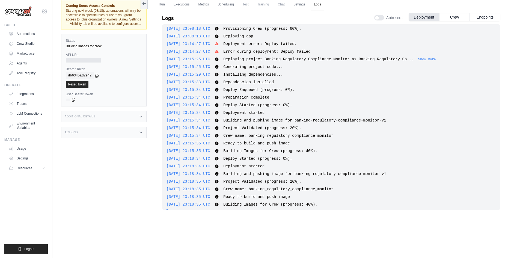
scroll to position [119, 0]
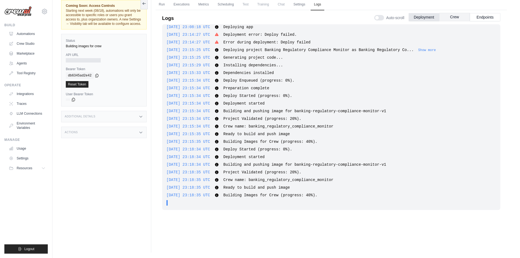
click at [456, 13] on button "Crew" at bounding box center [454, 17] width 31 height 8
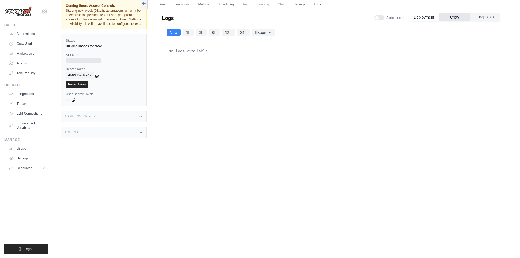
click at [482, 16] on button "Endpoints" at bounding box center [485, 17] width 31 height 8
click at [432, 18] on button "Deployment" at bounding box center [424, 17] width 31 height 8
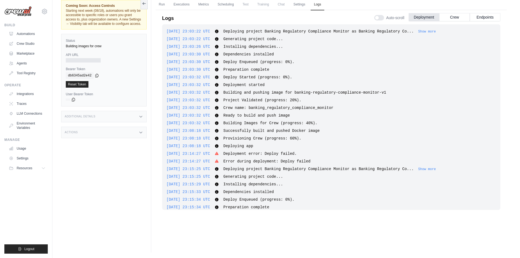
scroll to position [137, 0]
